Goal: Task Accomplishment & Management: Complete application form

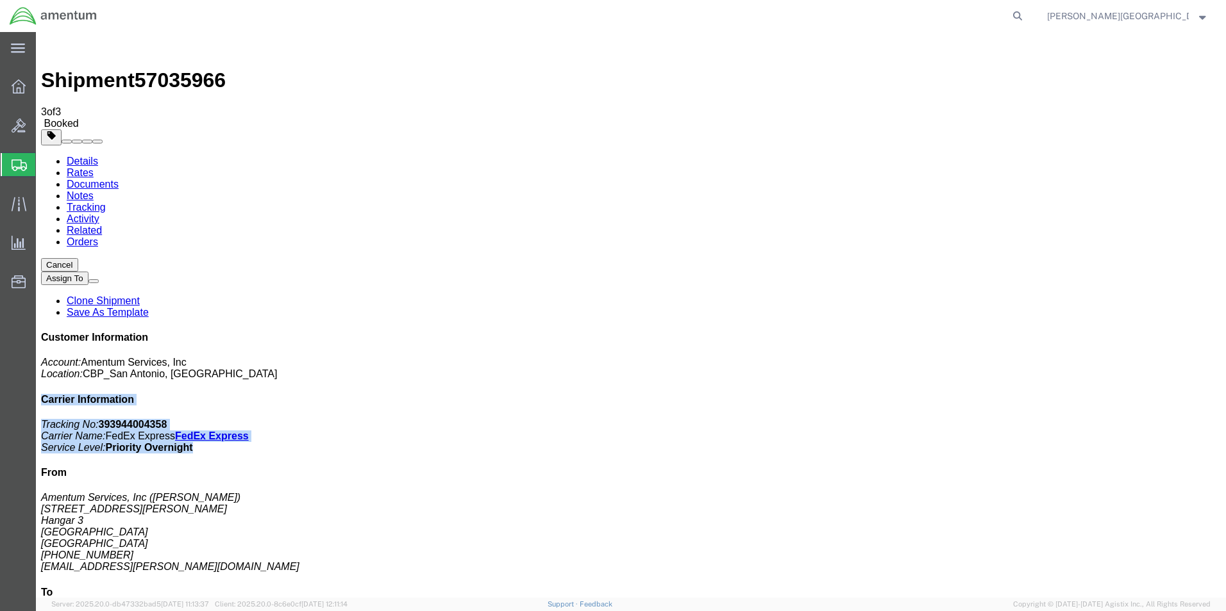
drag, startPoint x: 0, startPoint y: 0, endPoint x: 1090, endPoint y: 186, distance: 1106.0
click div "Customer Information Account: Amentum Services, Inc Location: [GEOGRAPHIC_DATA]…"
drag, startPoint x: 1090, startPoint y: 186, endPoint x: 1036, endPoint y: 187, distance: 53.9
copy div "Carrier Information Tracking No: 393944004358 Carrier Name: FedEx Express FedEx…"
click at [0, 0] on span "Create Shipment" at bounding box center [0, 0] width 0 height 0
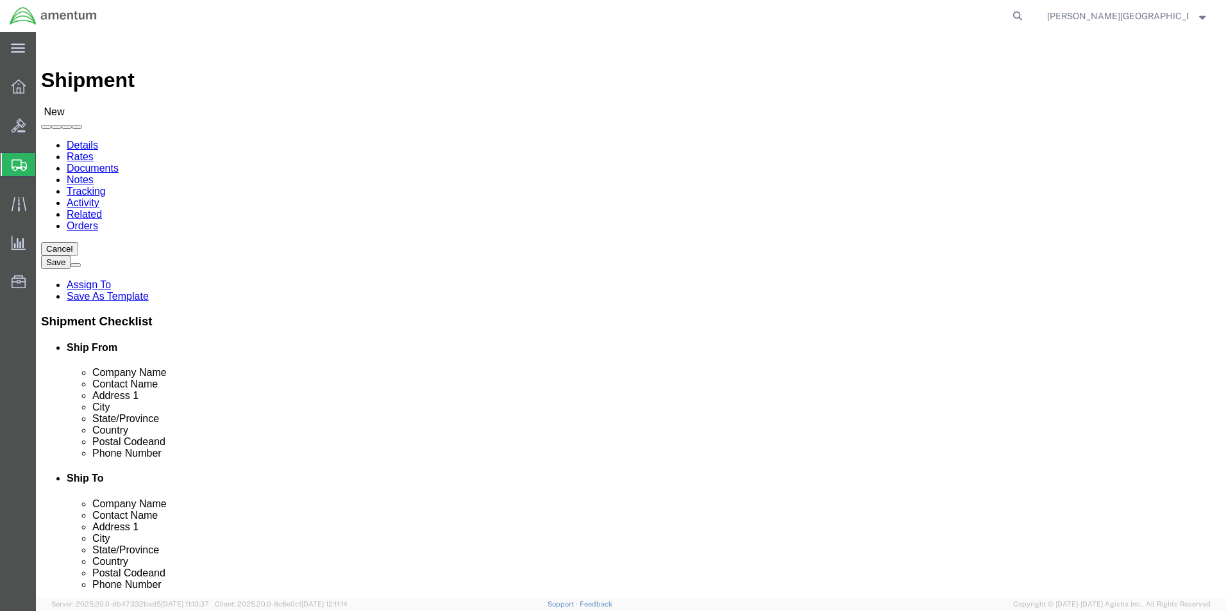
scroll to position [2564, 0]
drag, startPoint x: 287, startPoint y: 372, endPoint x: 268, endPoint y: 353, distance: 27.2
select select "49940"
select select "[GEOGRAPHIC_DATA]"
drag, startPoint x: 259, startPoint y: 438, endPoint x: 173, endPoint y: 433, distance: 86.0
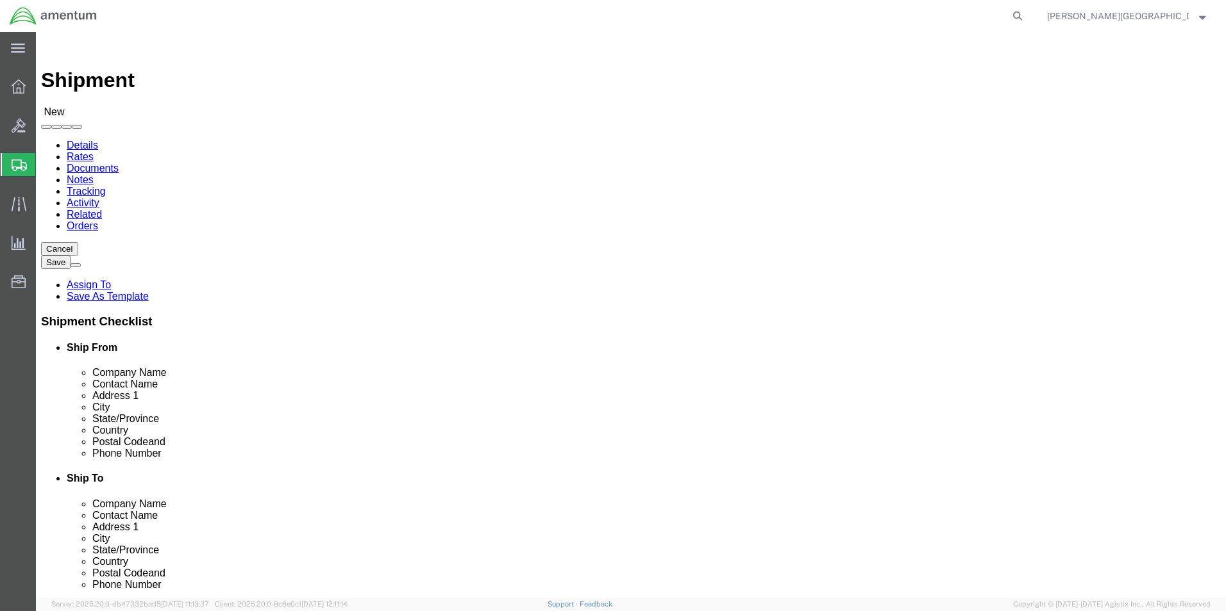
click input "text"
type input "[PHONE_NUMBER]"
select select "49920"
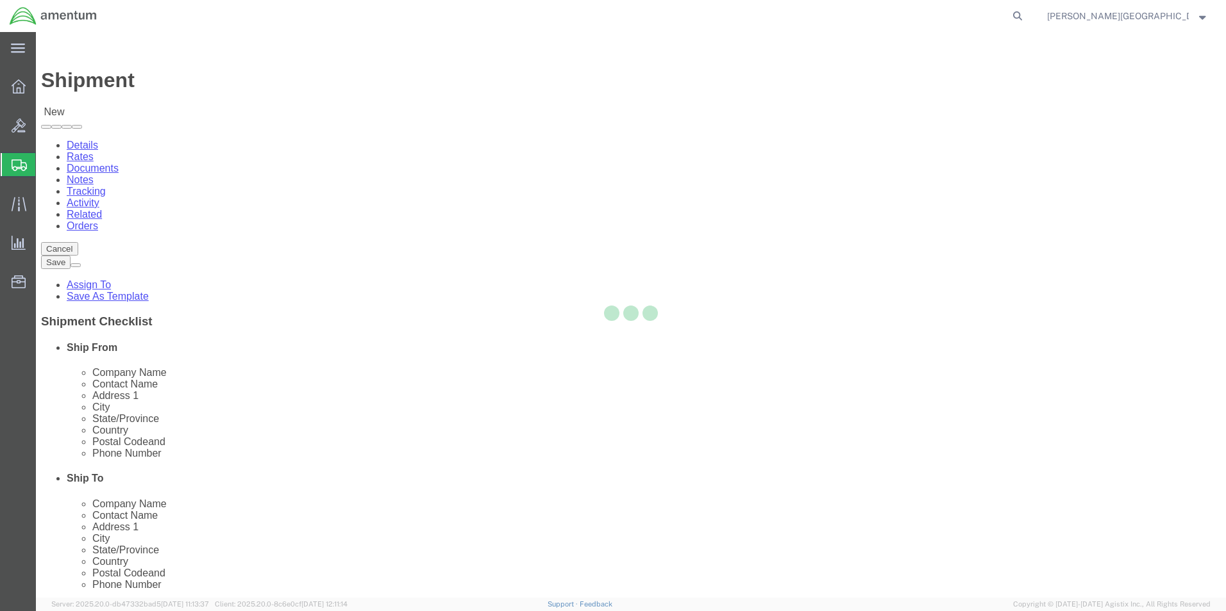
select select "MT"
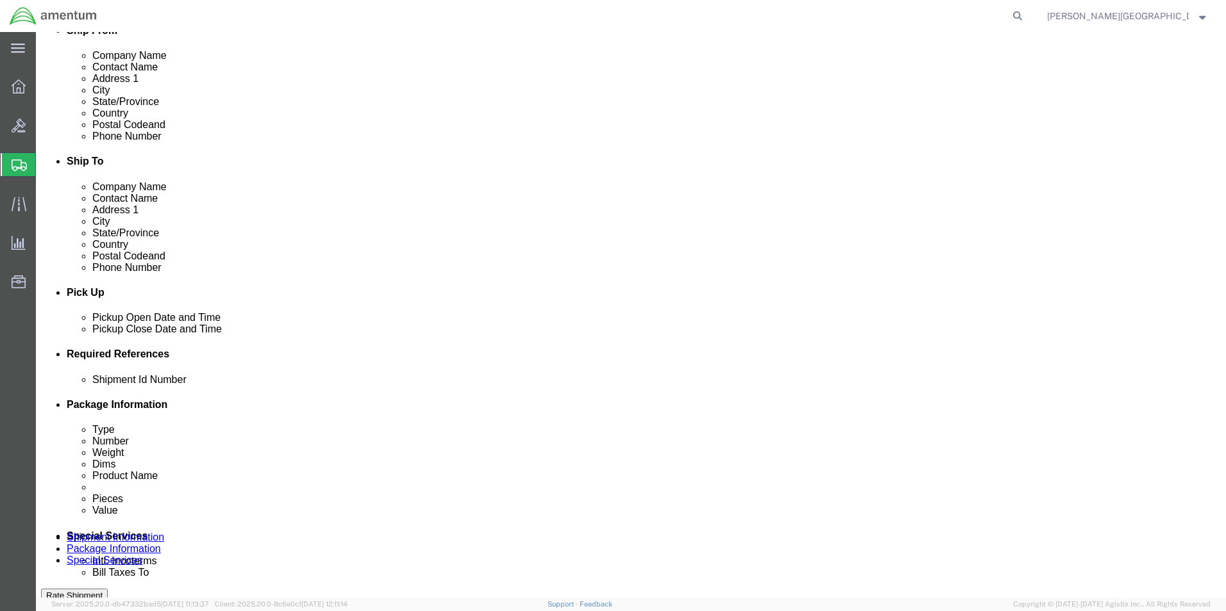
scroll to position [320, 0]
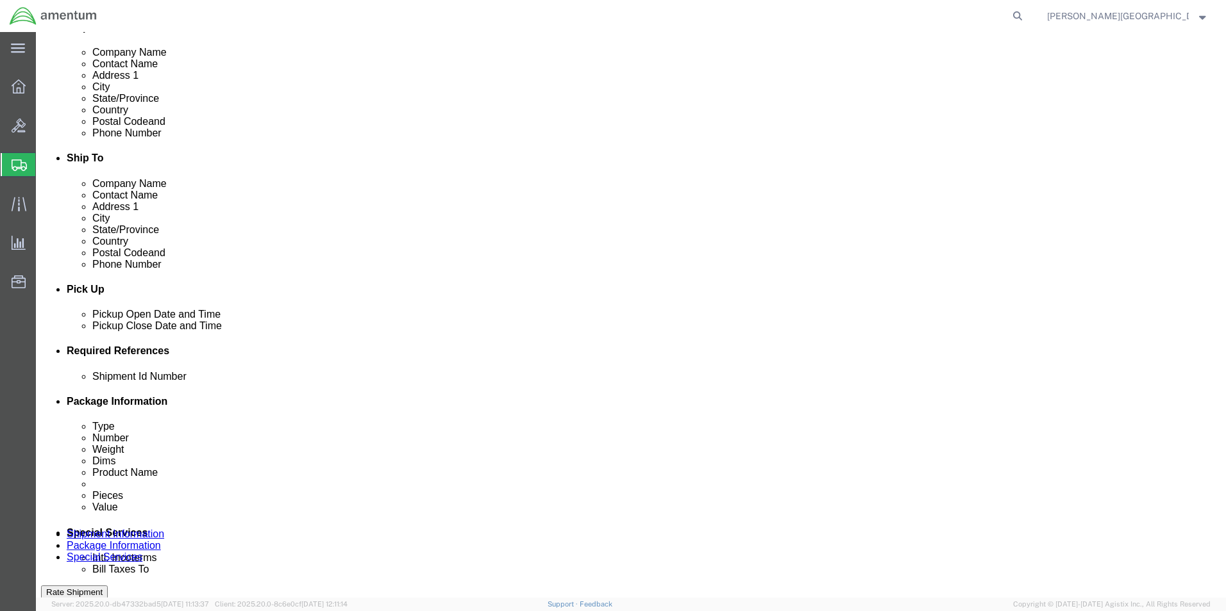
click div "[DATE] 2:00 PM"
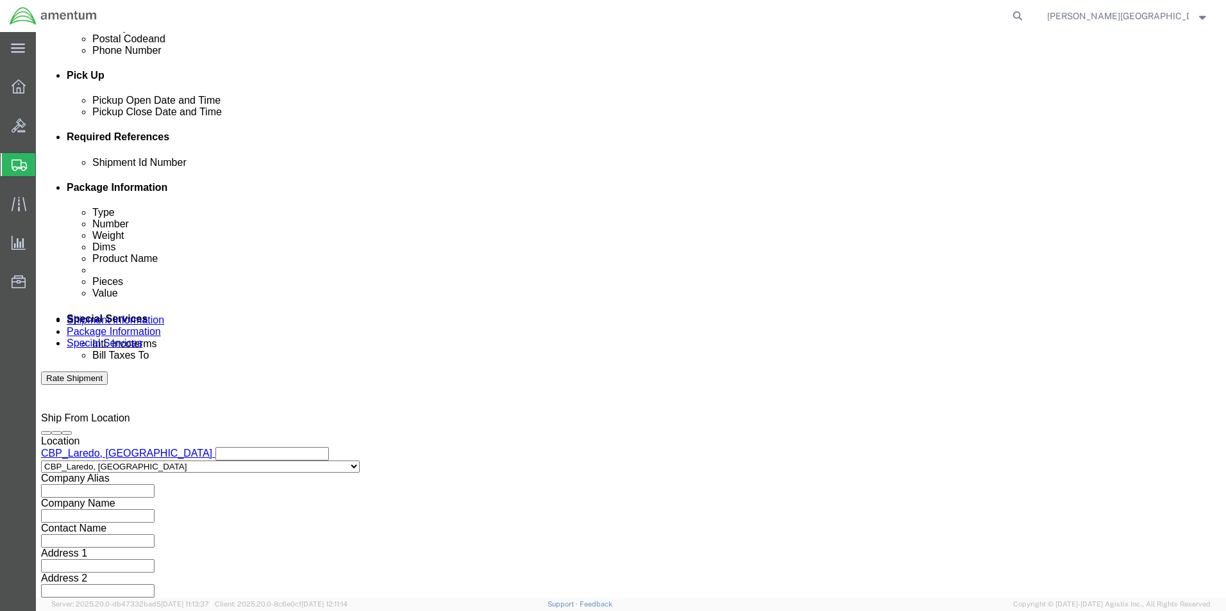
type input "3:00 PM"
click button "Apply"
click button "Add reference"
click select "Select Account Type Activity ID Airline Appointment Number ASN Batch Request # …"
select select "DEPT"
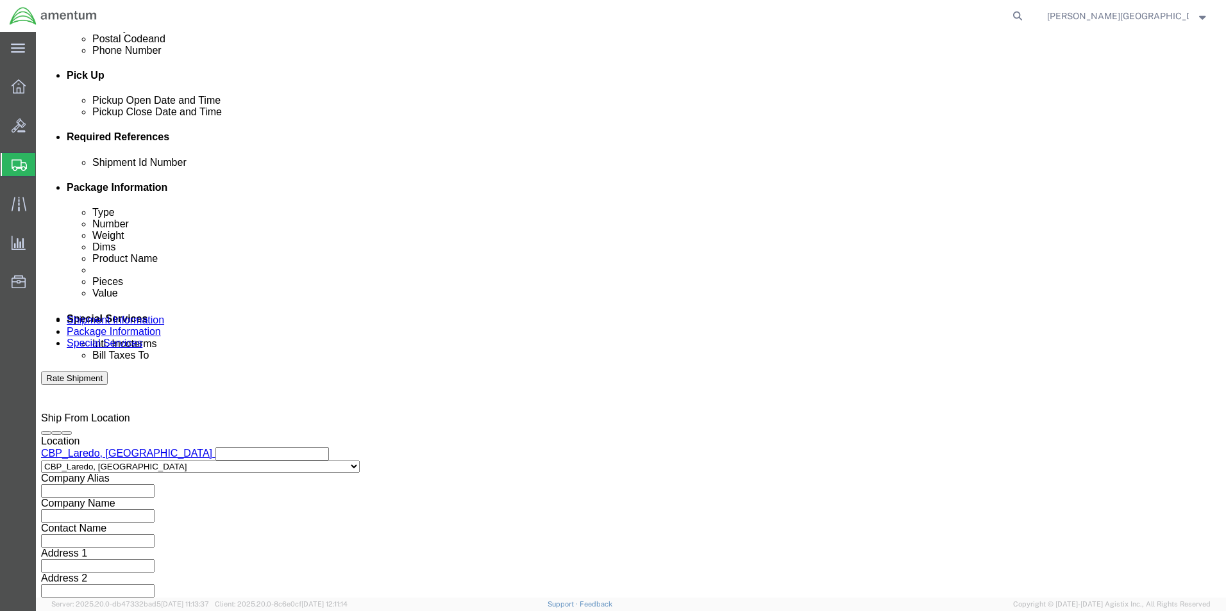
click select "Select Account Type Activity ID Airline Appointment Number ASN Batch Request # …"
click input "text"
type input "Supply Department"
click button "Add reference"
click select "Select Account Type Activity ID Airline Appointment Number ASN Batch Request # …"
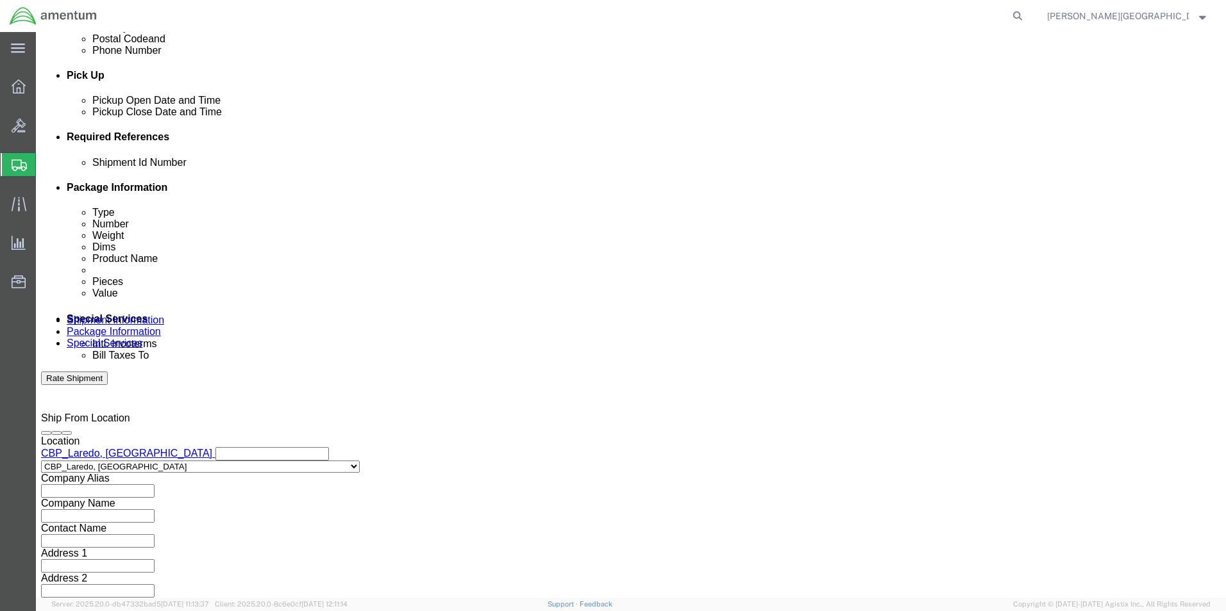
select select "PROJNUM"
click select "Select Account Type Activity ID Airline Appointment Number ASN Batch Request # …"
click input "text"
click input "6118.02.03.2219.000.LRT.0000"
type input "6118.04.03.2219.000.LRT.0000"
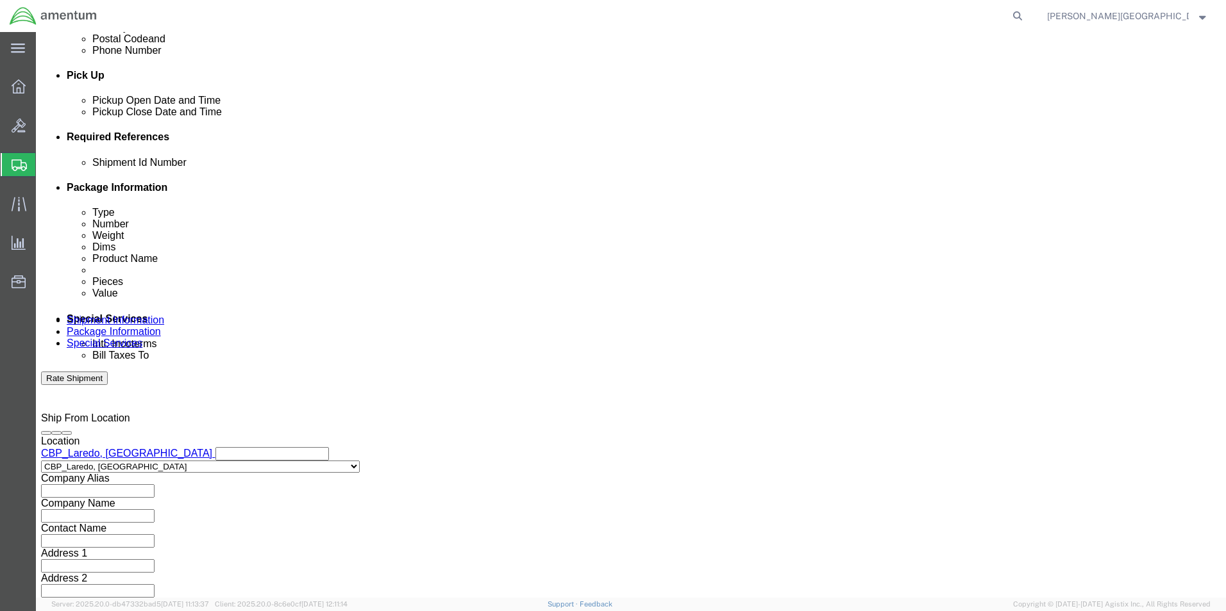
click div "Add reference"
click button "Add reference"
click select "Select Account Type Activity ID Airline Appointment Number ASN Batch Request # …"
select select "CUSTREF"
click select "Select Account Type Activity ID Airline Appointment Number ASN Batch Request # …"
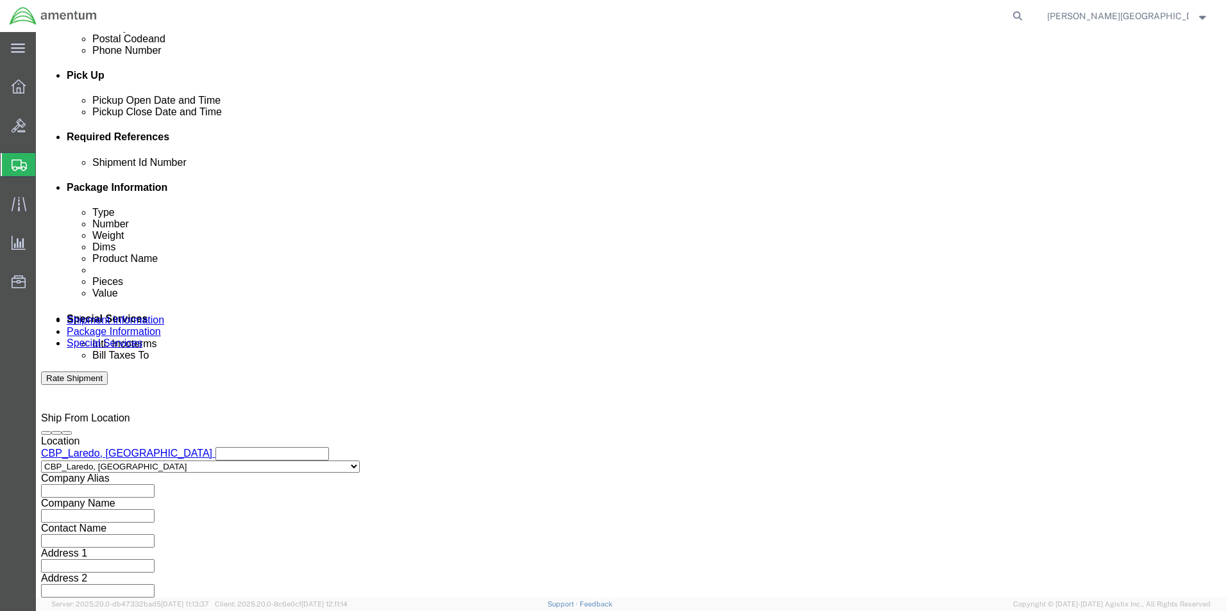
click input "text"
type input "573-008943 Shim"
click button "Continue"
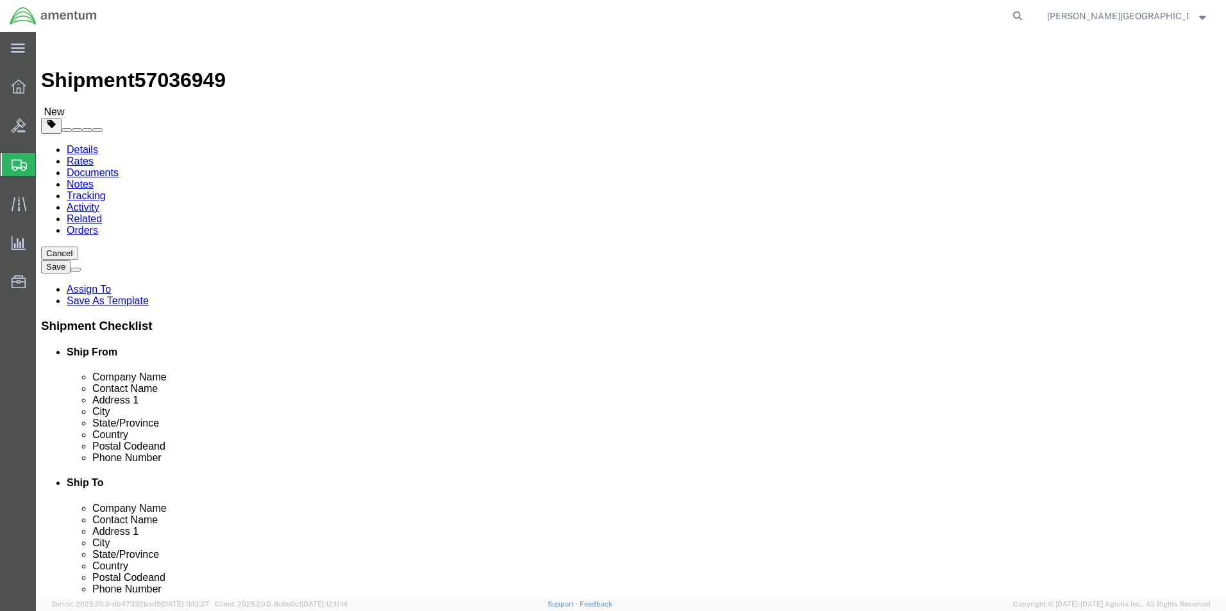
click select "Select BCK Boxes Bale(s) Basket(s) Bolt(s) Bottle(s) Buckets Bulk Bundle(s) Can…"
select select "SBX"
click select "Select BCK Boxes Bale(s) Basket(s) Bolt(s) Bottle(s) Buckets Bulk Bundle(s) Can…"
type input "12.25"
type input "11.00"
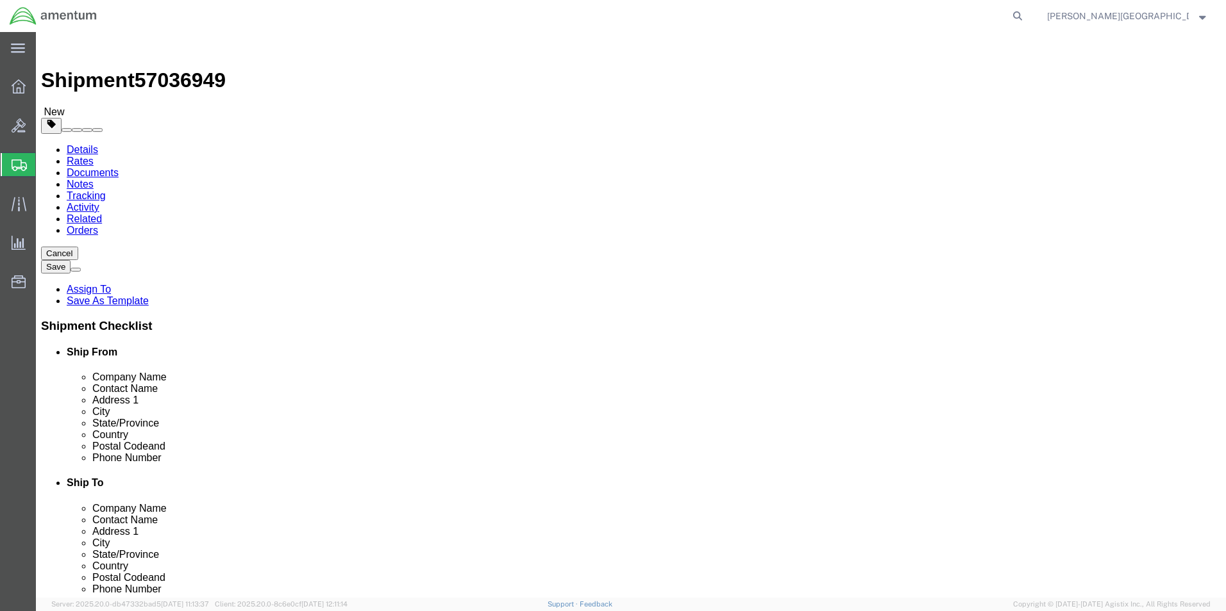
type input "1.50"
click input "0.00"
type input "1.00"
click link "Add Content"
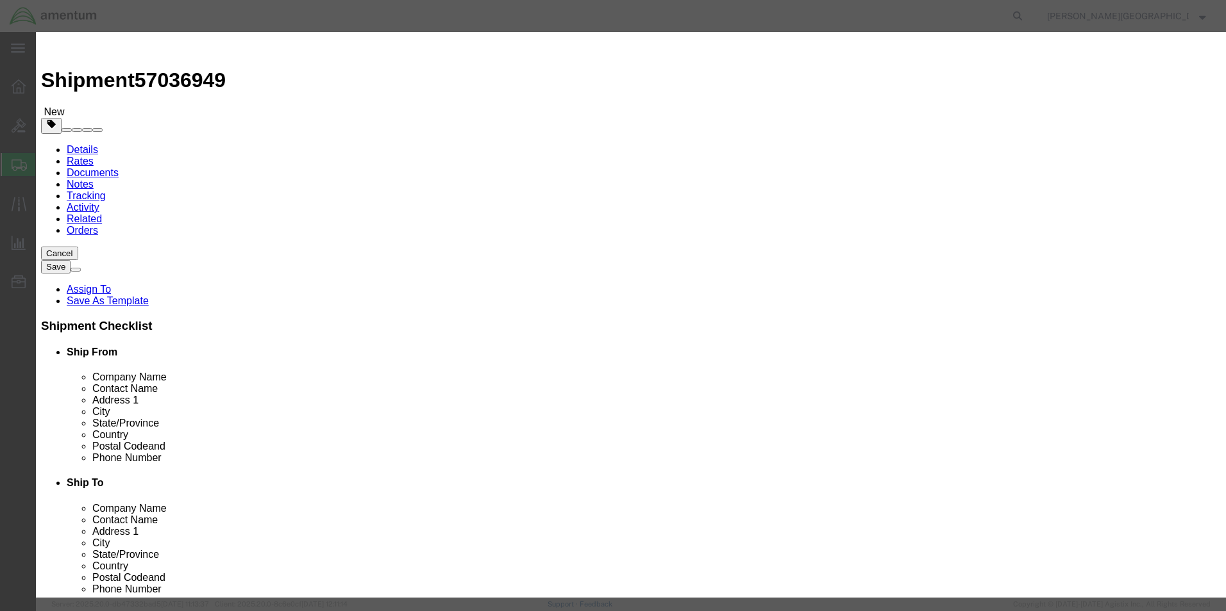
click input "text"
type input "Shim"
click textarea
type textarea "PN: 350A32-5026-20"
click input "0"
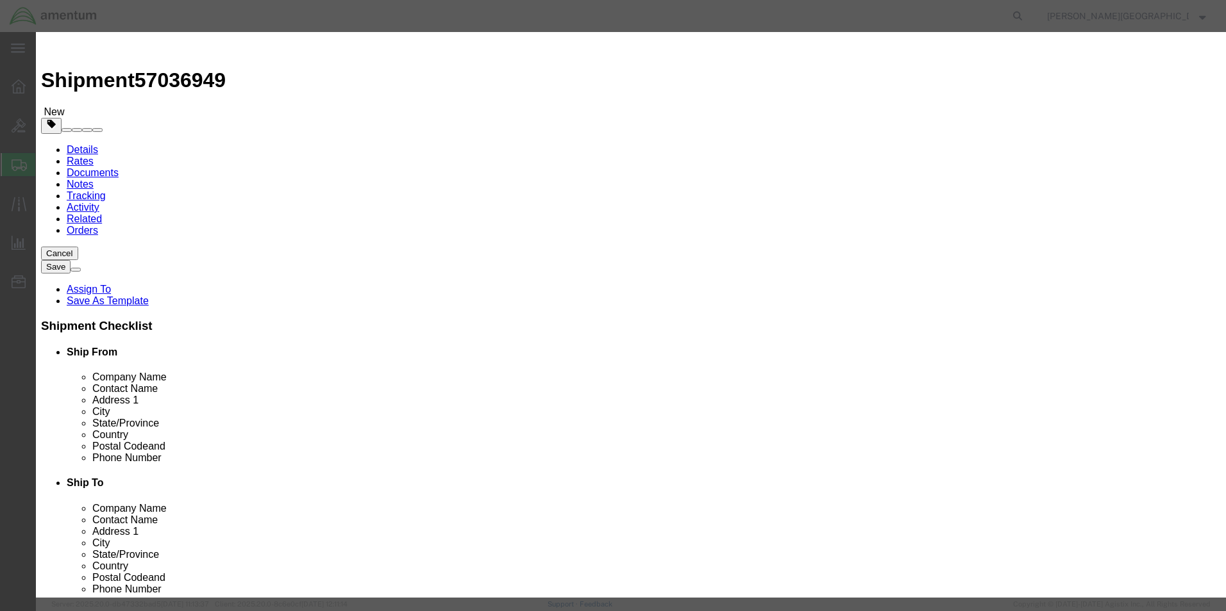
type input "1"
click input "text"
type input "250.00"
click button "Save & Close"
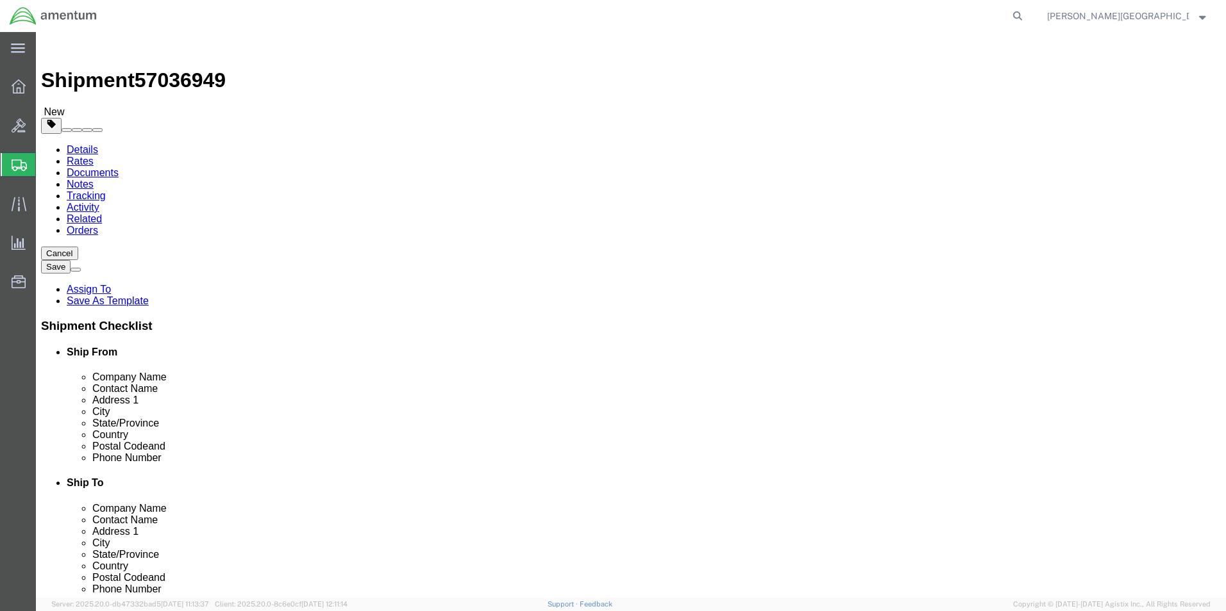
click button "Previous"
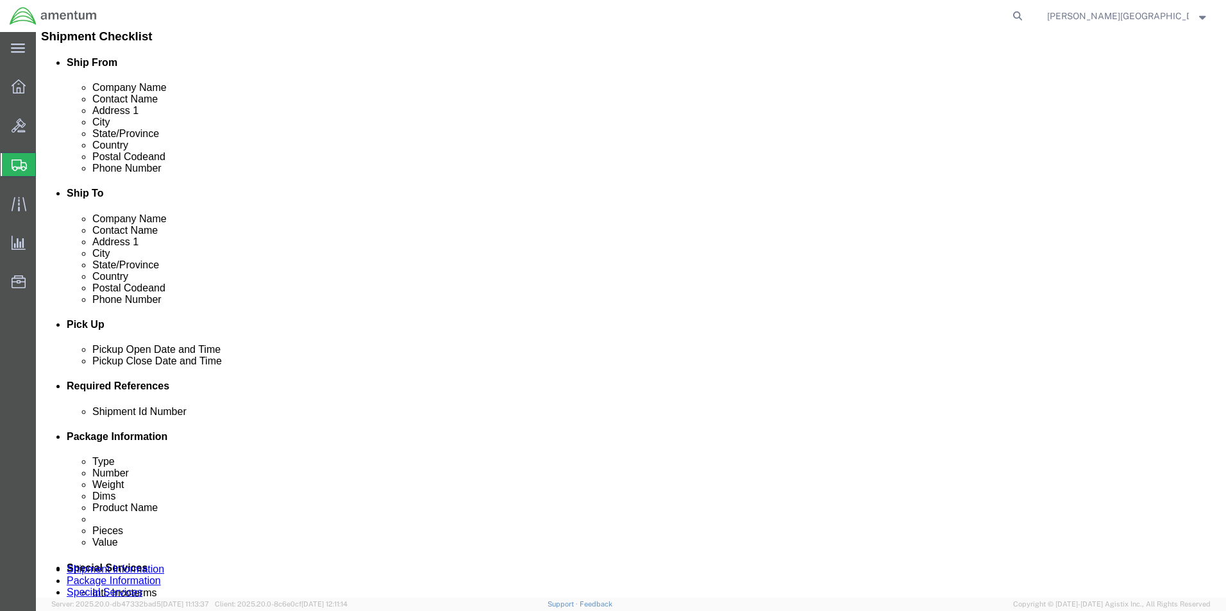
scroll to position [559, 0]
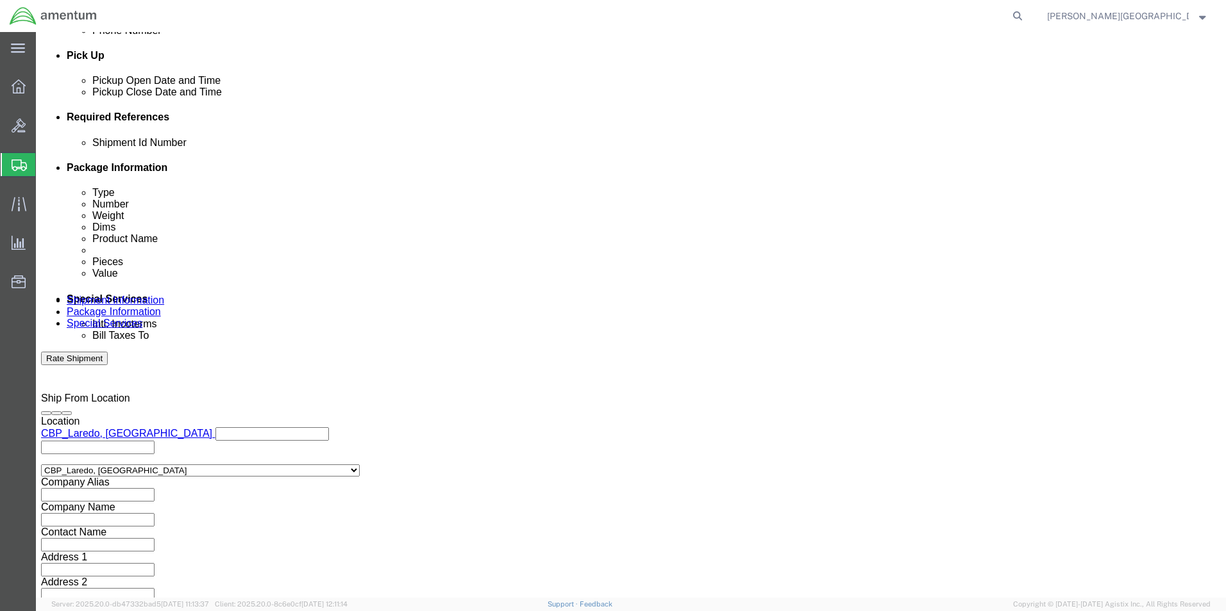
click input "text"
type input "57036949"
click button "Continue"
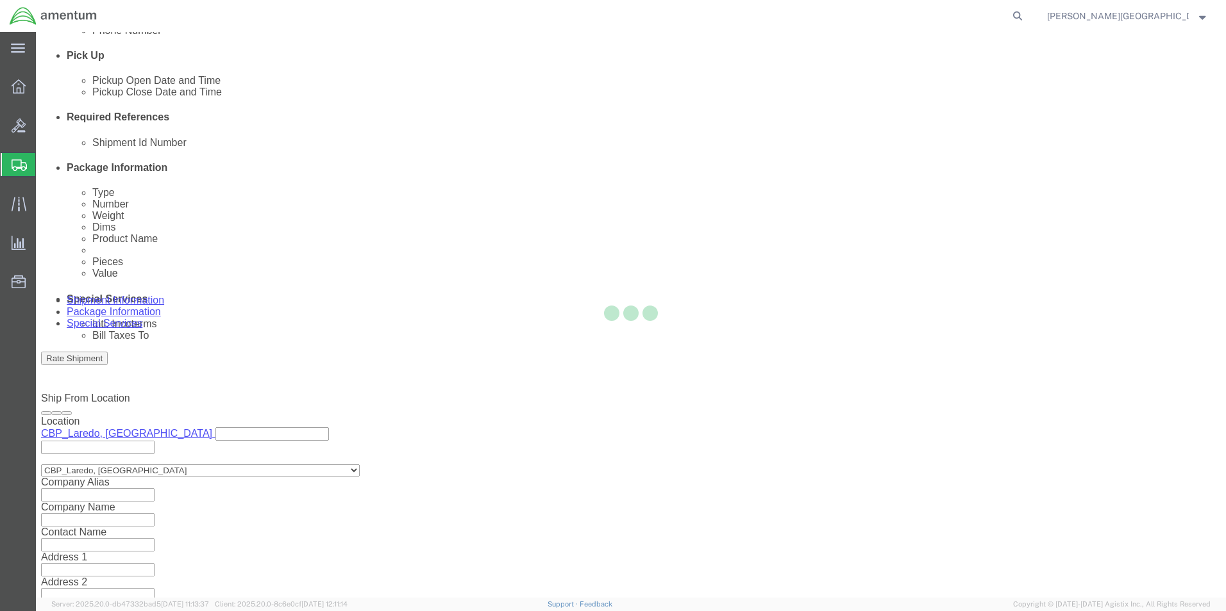
scroll to position [0, 0]
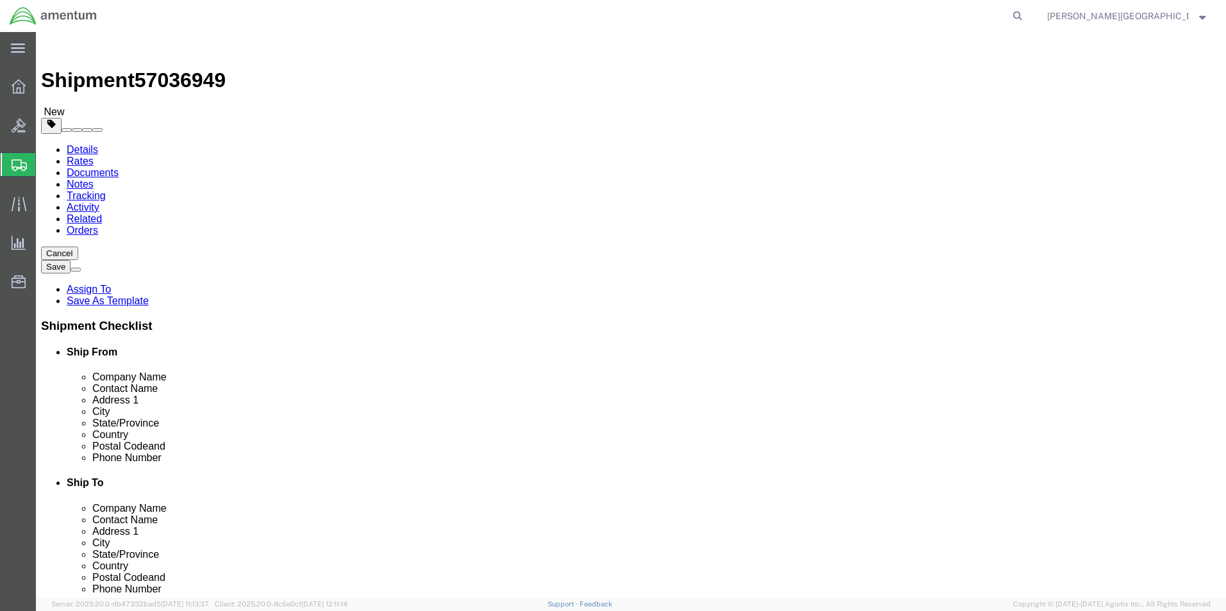
click button "Continue"
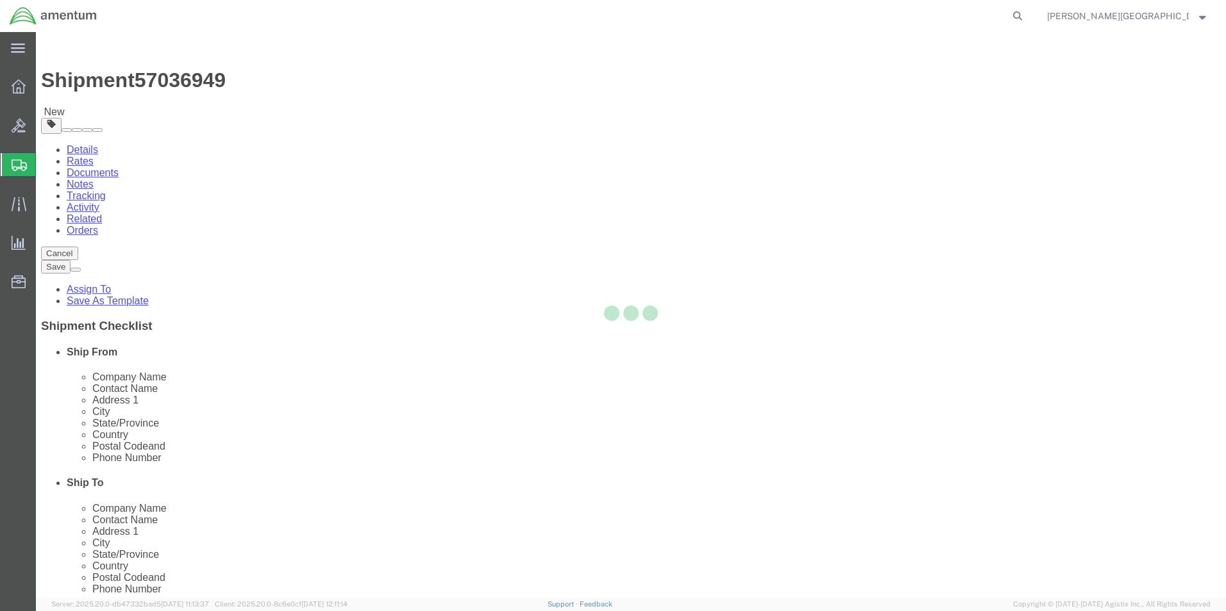
select select
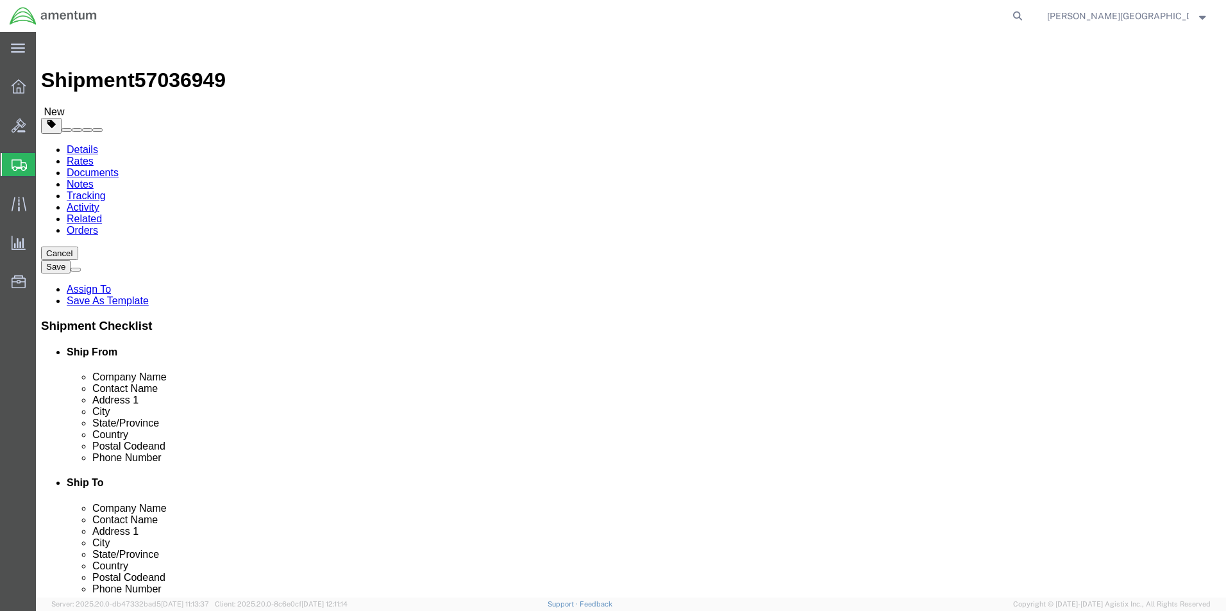
drag, startPoint x: 1067, startPoint y: 580, endPoint x: 708, endPoint y: 490, distance: 370.0
click button "Rate Shipment"
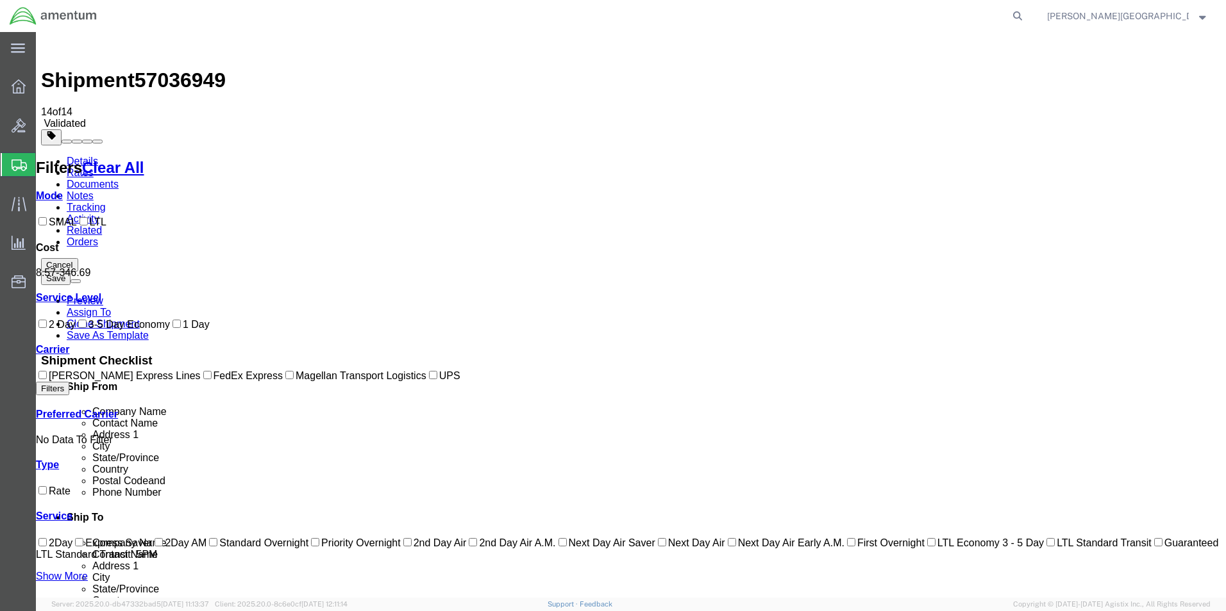
checkbox input "true"
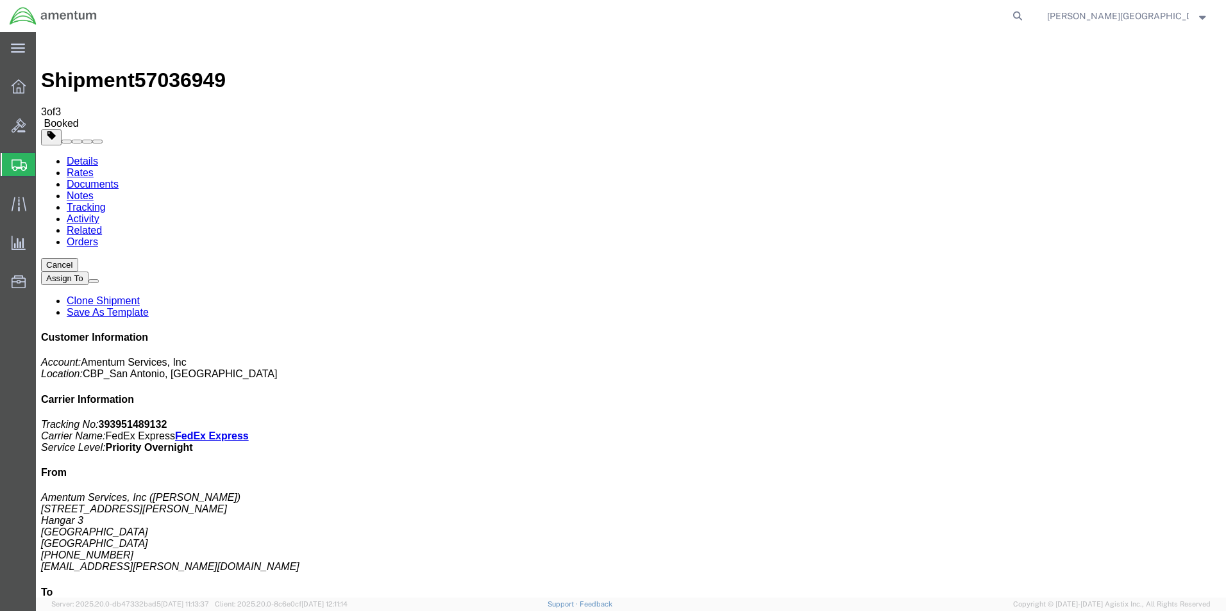
drag, startPoint x: 993, startPoint y: 174, endPoint x: 1142, endPoint y: 221, distance: 155.9
click at [1142, 332] on div "Customer Information Account: Amentum Services, Inc Location: [GEOGRAPHIC_DATA]…" at bounding box center [630, 560] width 1179 height 457
drag, startPoint x: 1142, startPoint y: 221, endPoint x: 1073, endPoint y: 225, distance: 69.3
copy div "Carrier Information Tracking No: 393951489132 Carrier Name: FedEx Express FedEx…"
